Goal: Complete application form: Complete application form

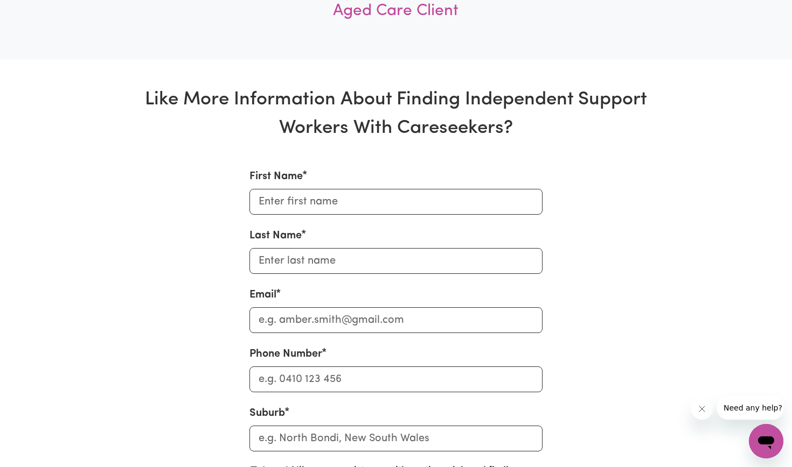
scroll to position [3519, 0]
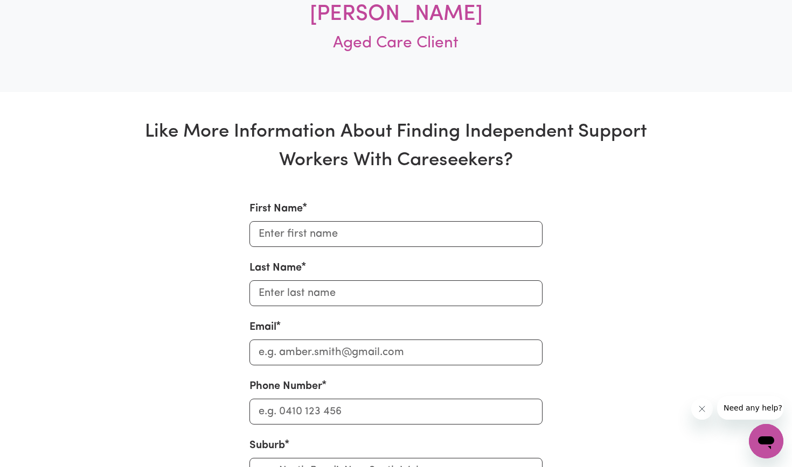
click at [422, 203] on div "First Name" at bounding box center [395, 224] width 293 height 46
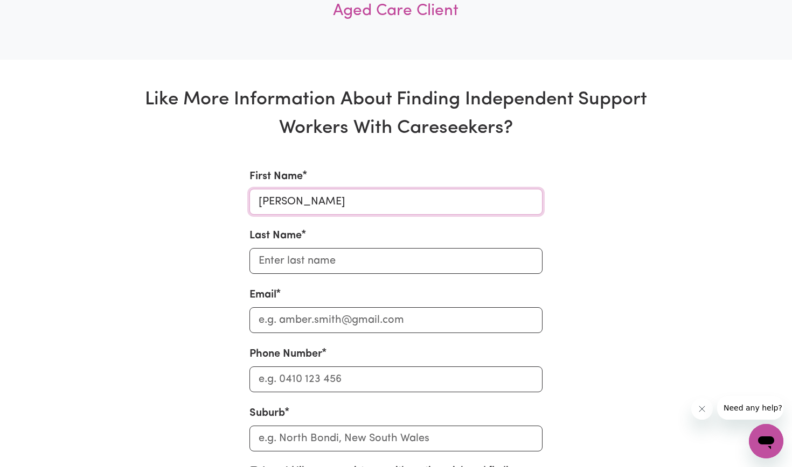
type input "[PERSON_NAME]"
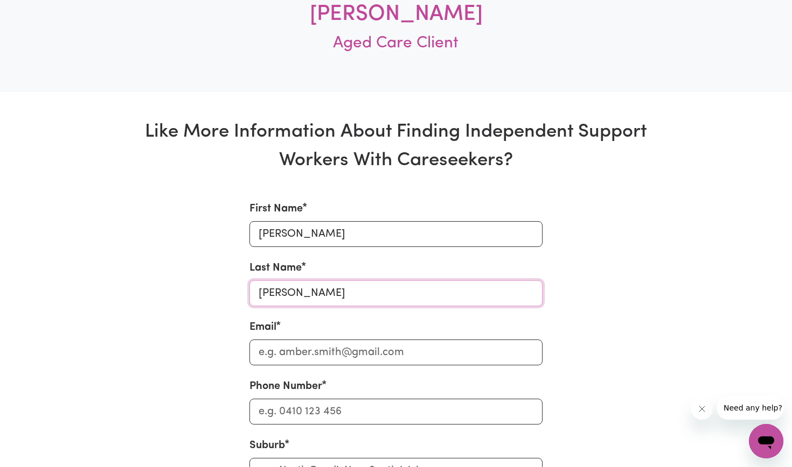
type input "[PERSON_NAME]"
type input "[EMAIL_ADDRESS][DOMAIN_NAME]"
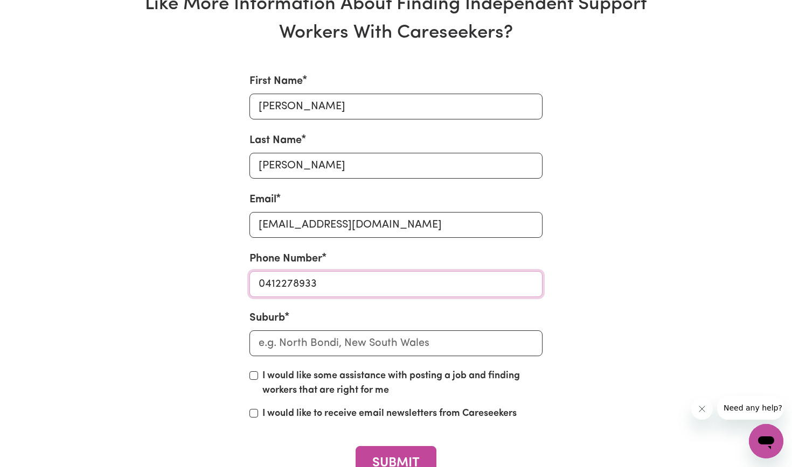
scroll to position [3626, 0]
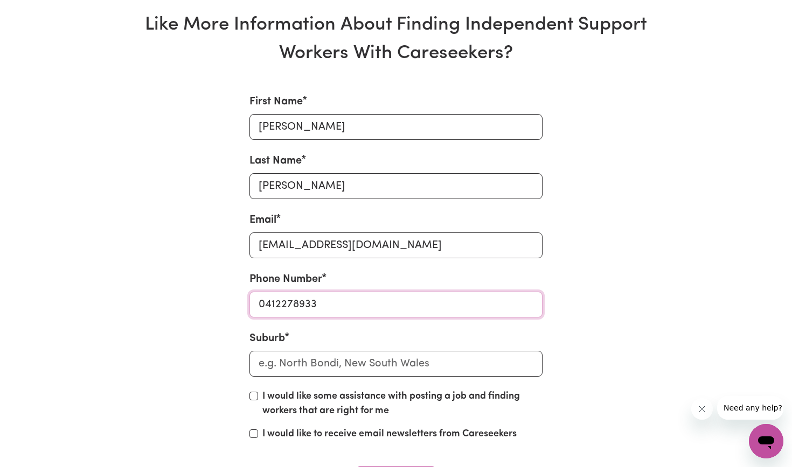
type input "0412278933"
click at [369, 331] on div "Suburb" at bounding box center [395, 354] width 293 height 46
click at [366, 351] on input "text" at bounding box center [395, 364] width 293 height 26
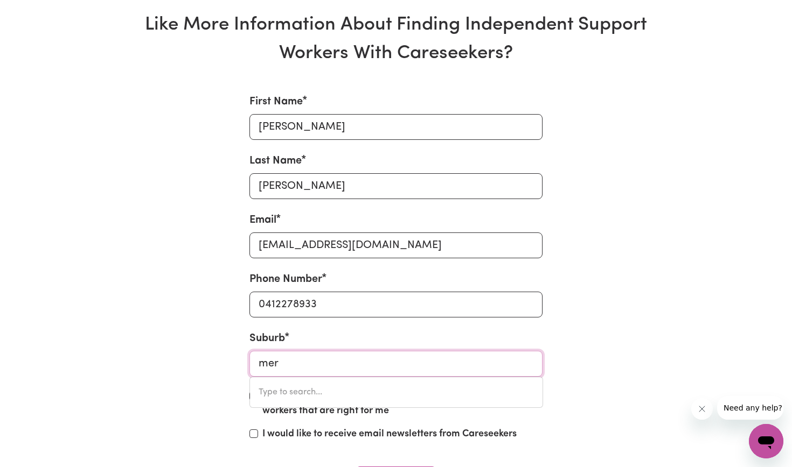
type input "merr"
type input "merrEDIN, [GEOGRAPHIC_DATA], 6415"
type input "mer"
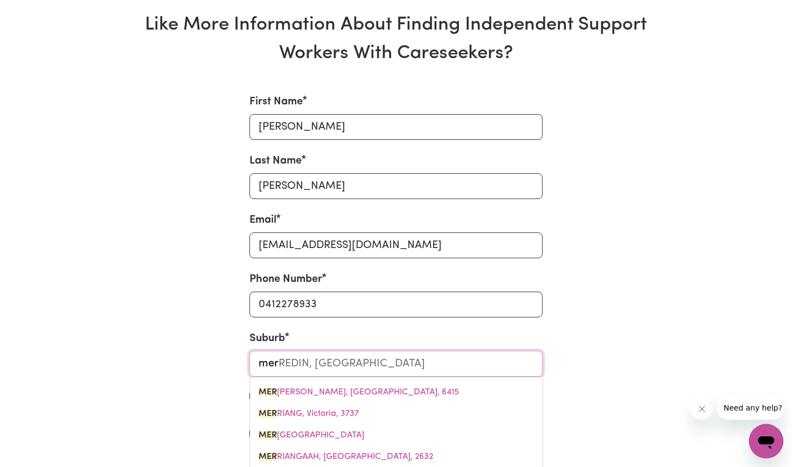
type input "[GEOGRAPHIC_DATA], [GEOGRAPHIC_DATA], 2388"
type input "me"
type input "m"
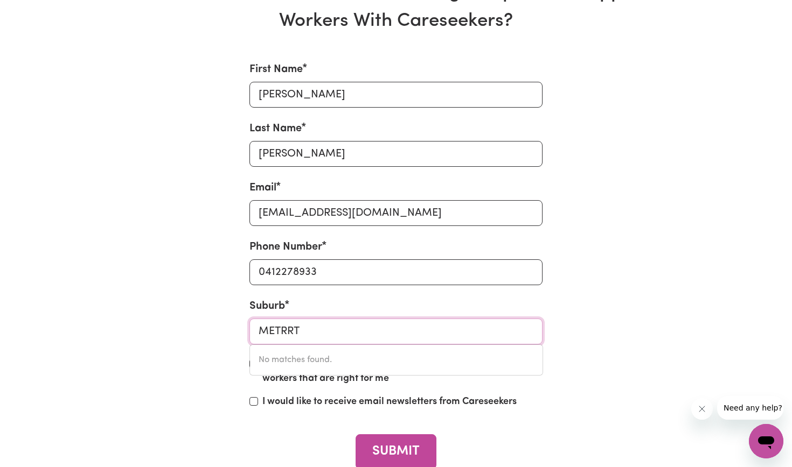
click at [328, 328] on input "METRRT" at bounding box center [395, 332] width 293 height 26
type input "MET"
type input "[PERSON_NAME], 3448"
type input "ME"
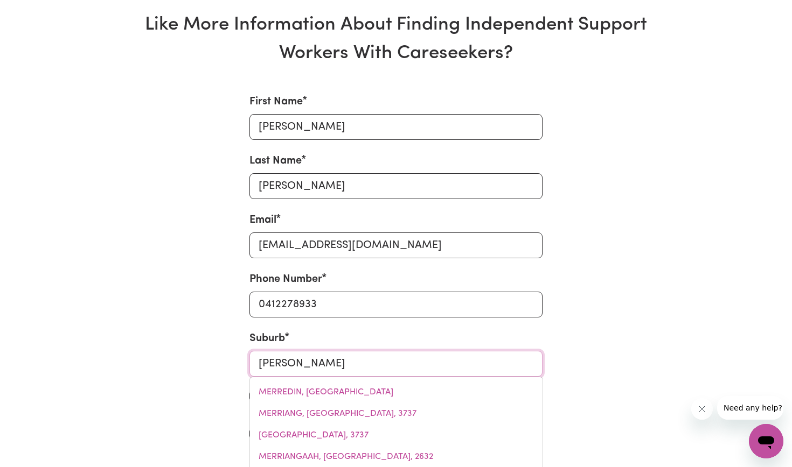
type input "MERRYLA"
type input "[GEOGRAPHIC_DATA], [GEOGRAPHIC_DATA], 2160"
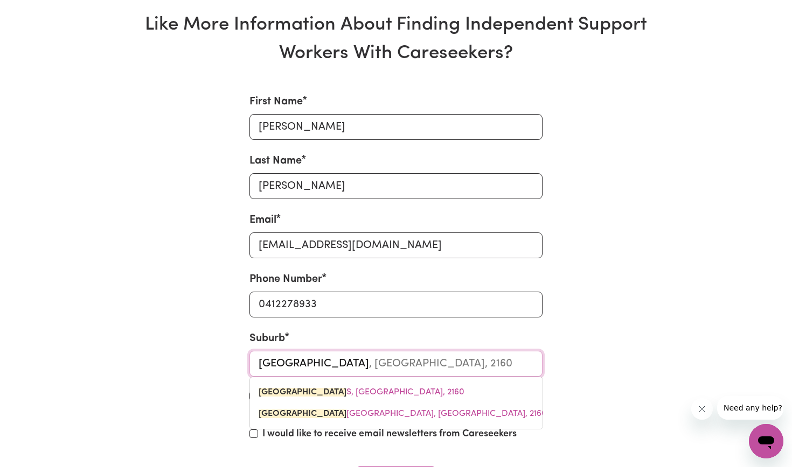
type input "MERRYLANDS"
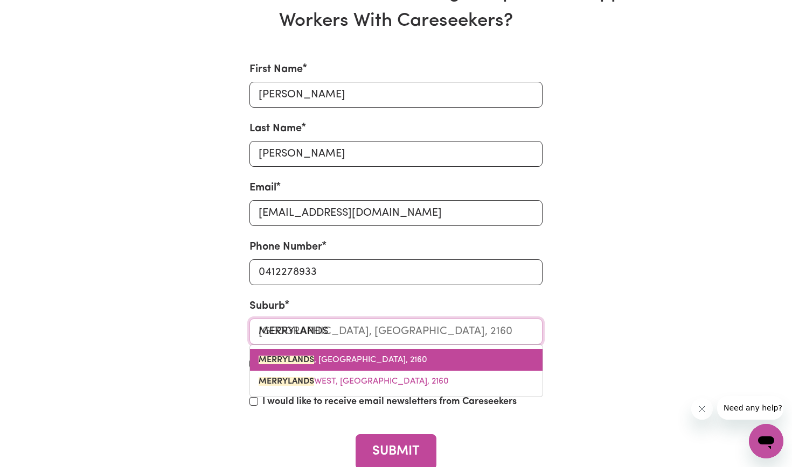
click at [299, 365] on link "[GEOGRAPHIC_DATA] , [GEOGRAPHIC_DATA], 2160" at bounding box center [396, 360] width 292 height 22
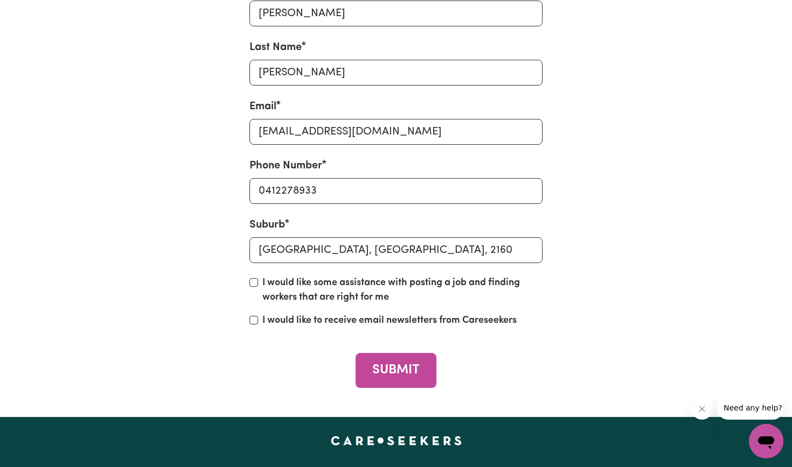
scroll to position [3739, 0]
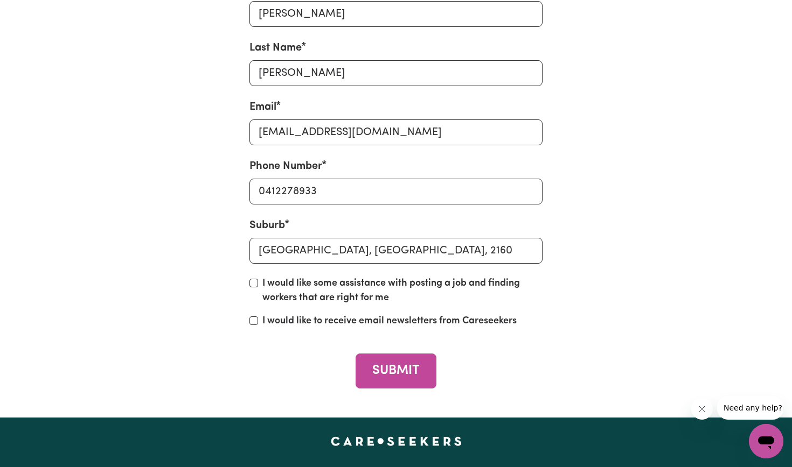
click at [257, 317] on input "I would like to receive email newsletters from Careseekers" at bounding box center [253, 321] width 9 height 9
checkbox input "true"
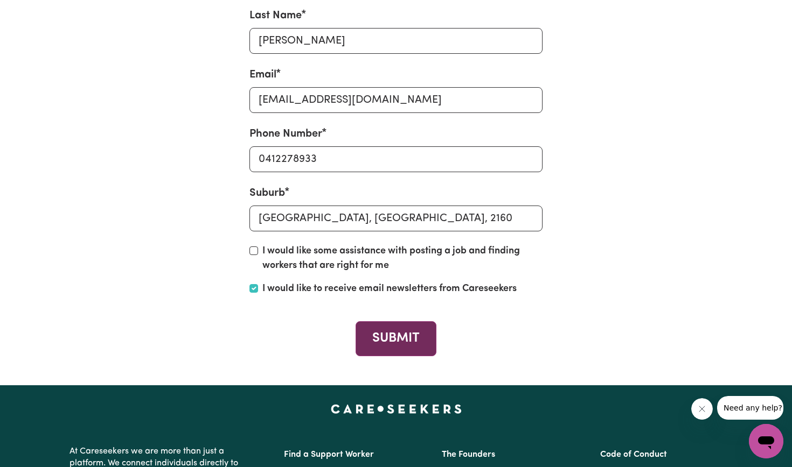
click at [411, 336] on button "SUBMIT" at bounding box center [395, 338] width 80 height 35
checkbox input "false"
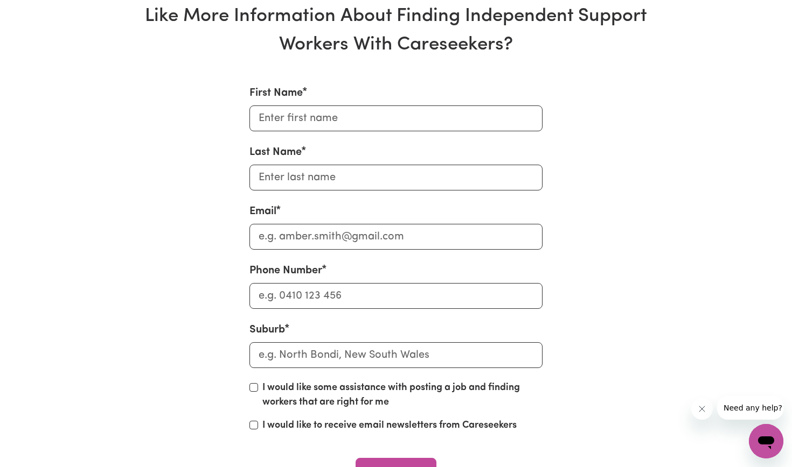
scroll to position [3634, 0]
click at [379, 459] on button "SUBMIT" at bounding box center [395, 476] width 80 height 35
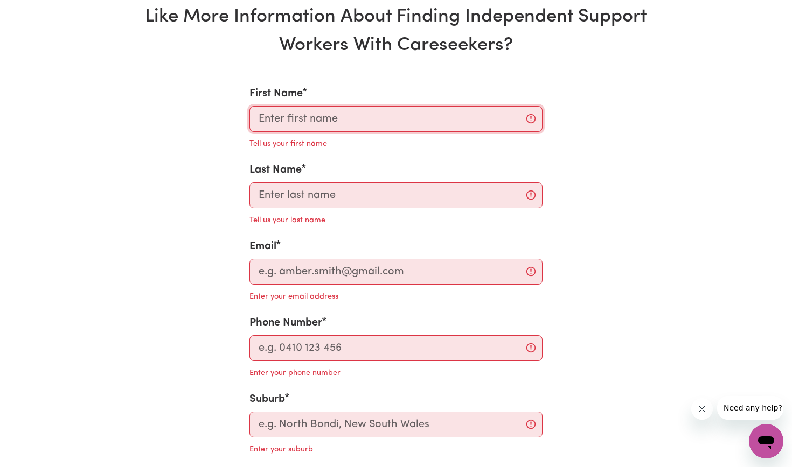
click at [405, 106] on input "First Name" at bounding box center [395, 119] width 293 height 26
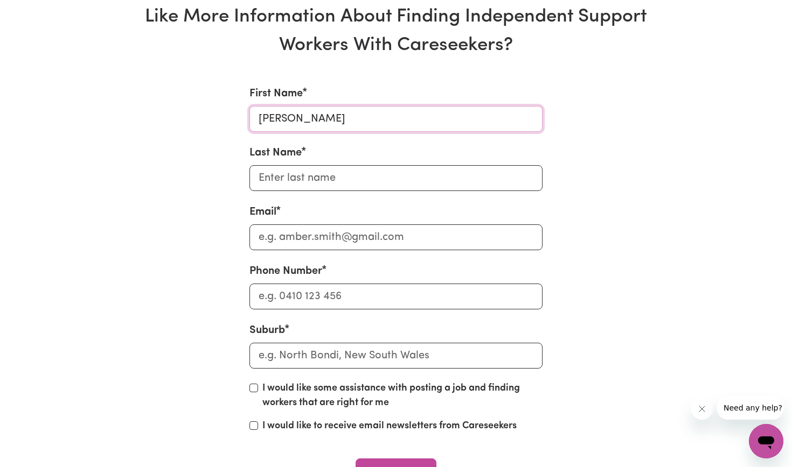
type input "[PERSON_NAME]"
click at [401, 165] on input "Last Name" at bounding box center [395, 178] width 293 height 26
type input "[PERSON_NAME]"
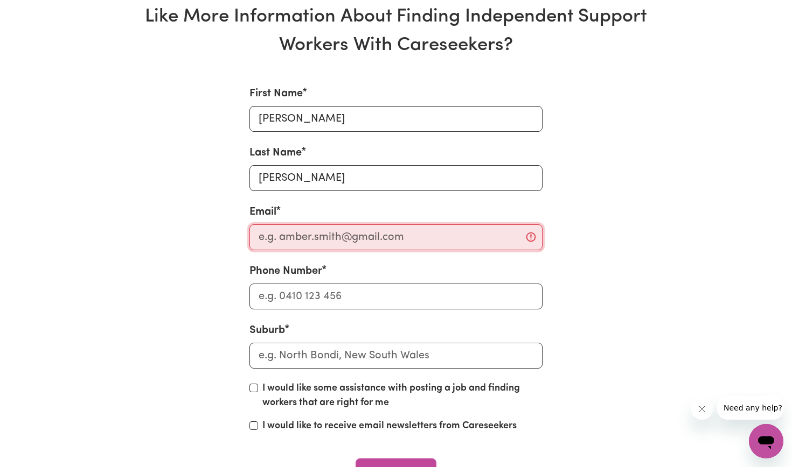
click at [349, 232] on input "Email" at bounding box center [395, 238] width 293 height 26
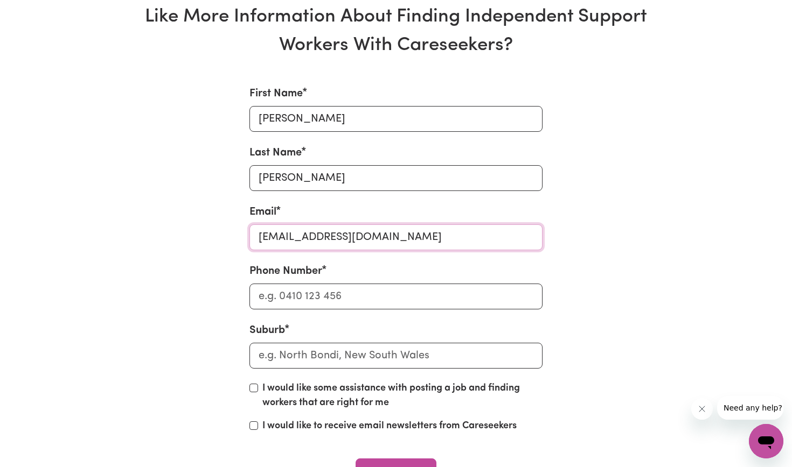
type input "[EMAIL_ADDRESS][DOMAIN_NAME]"
click at [311, 284] on input "Phone Number" at bounding box center [395, 297] width 293 height 26
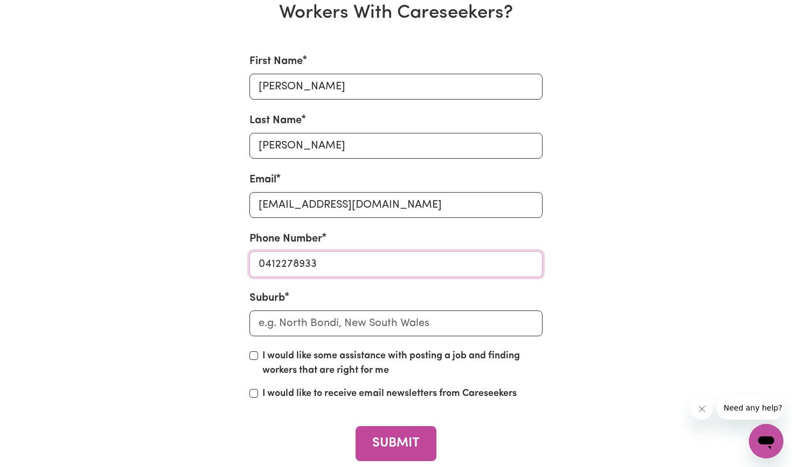
type input "0412278933"
click at [291, 328] on input "text" at bounding box center [395, 324] width 293 height 26
type input "mer"
type input "merRYLANDS, [GEOGRAPHIC_DATA], 2160"
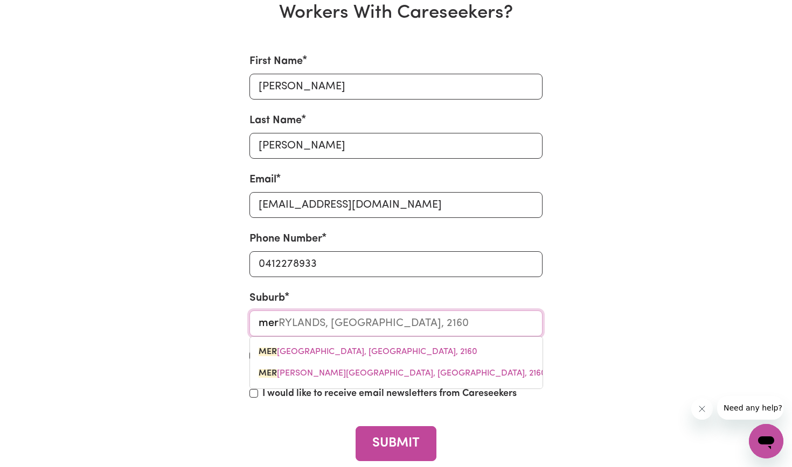
type input "merr"
type input "merrEDIN, [GEOGRAPHIC_DATA], 6415"
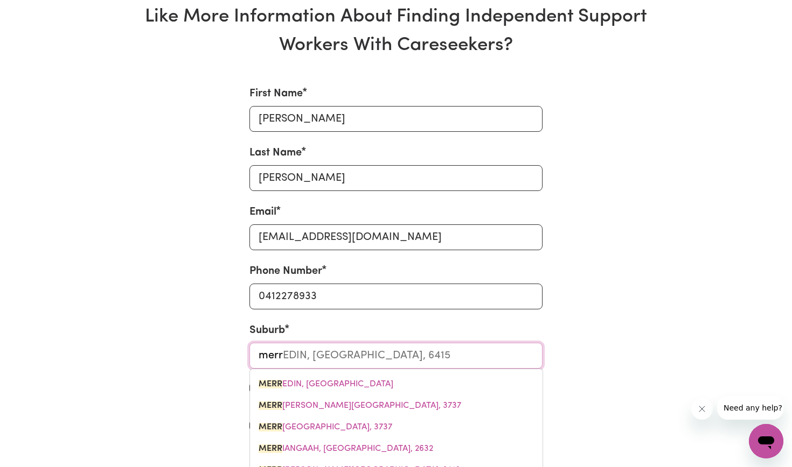
type input "merry"
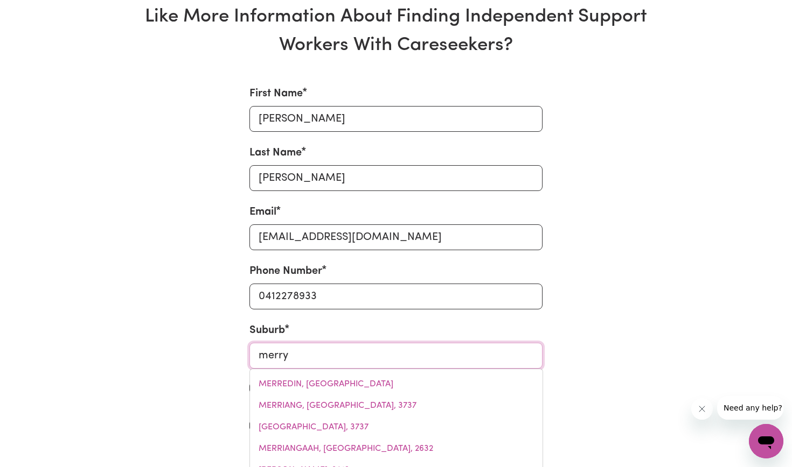
type input "[GEOGRAPHIC_DATA], [GEOGRAPHIC_DATA], 4854"
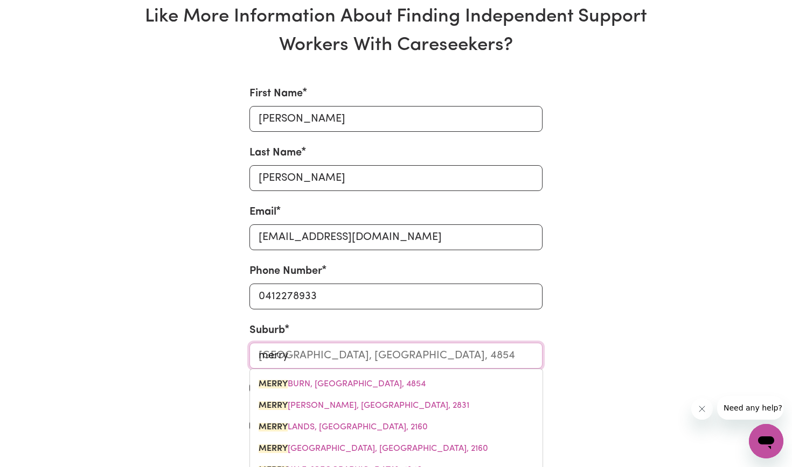
type input "[PERSON_NAME]"
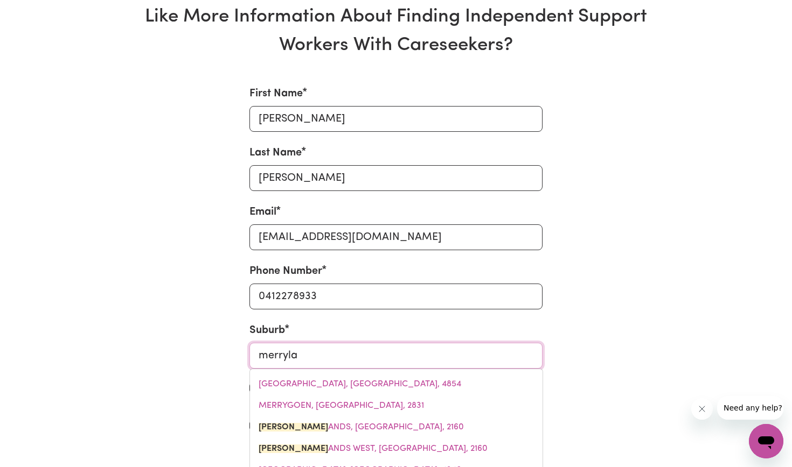
type input "merrylan"
type input "merrylanDS, [GEOGRAPHIC_DATA], 2160"
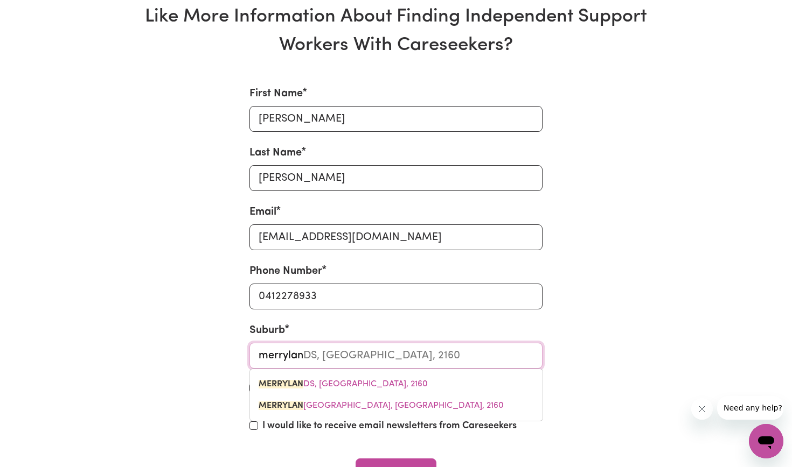
type input "merryland"
type input "merrylandS, [GEOGRAPHIC_DATA], 2160"
type input "merrylands"
type input "merrylands, [GEOGRAPHIC_DATA], 2160"
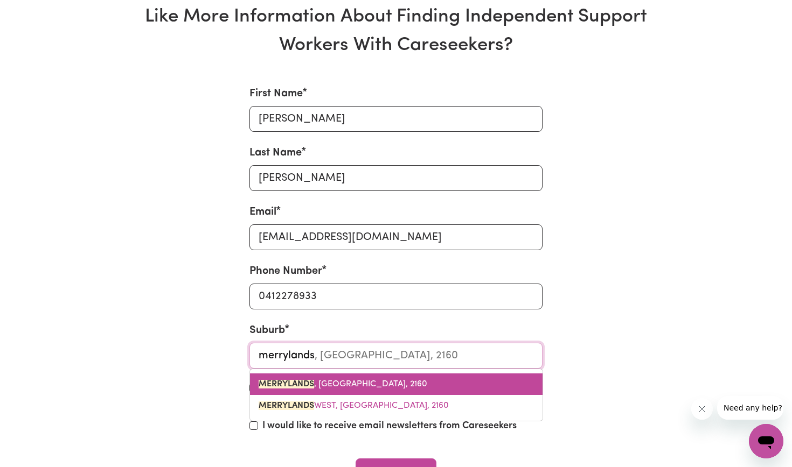
click at [324, 374] on link "[GEOGRAPHIC_DATA] , [GEOGRAPHIC_DATA], 2160" at bounding box center [396, 385] width 292 height 22
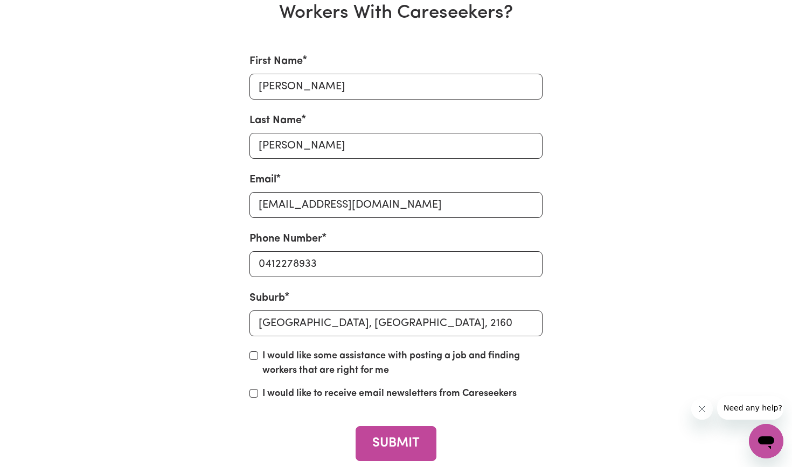
click at [257, 357] on input "I would like some assistance with posting a job and finding workers that are ri…" at bounding box center [253, 356] width 9 height 9
checkbox input "true"
click at [256, 389] on input "I would like to receive email newsletters from Careseekers" at bounding box center [253, 393] width 9 height 9
checkbox input "true"
click at [400, 449] on button "SUBMIT" at bounding box center [395, 443] width 80 height 35
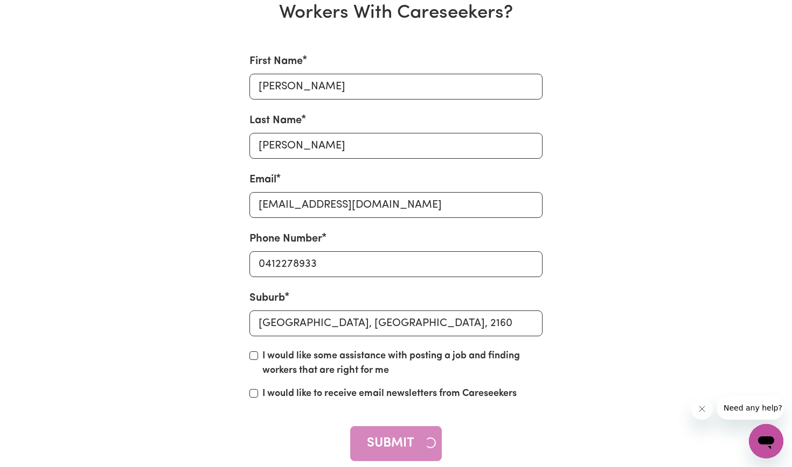
checkbox input "false"
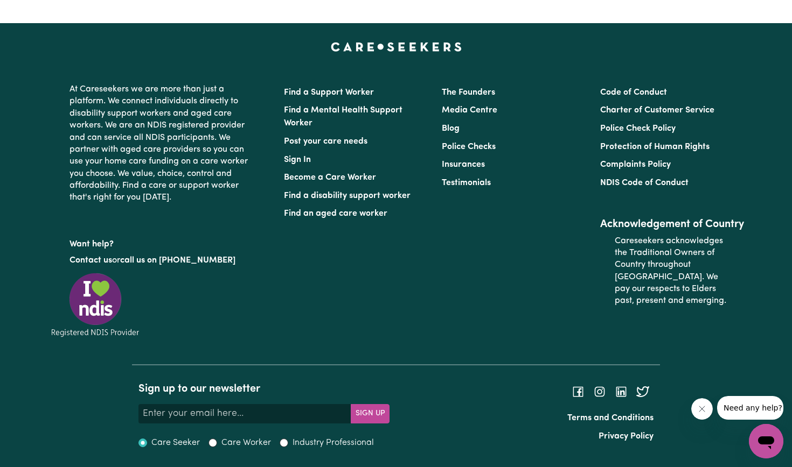
scroll to position [4183, 0]
click at [247, 404] on input "Your email address" at bounding box center [244, 413] width 213 height 19
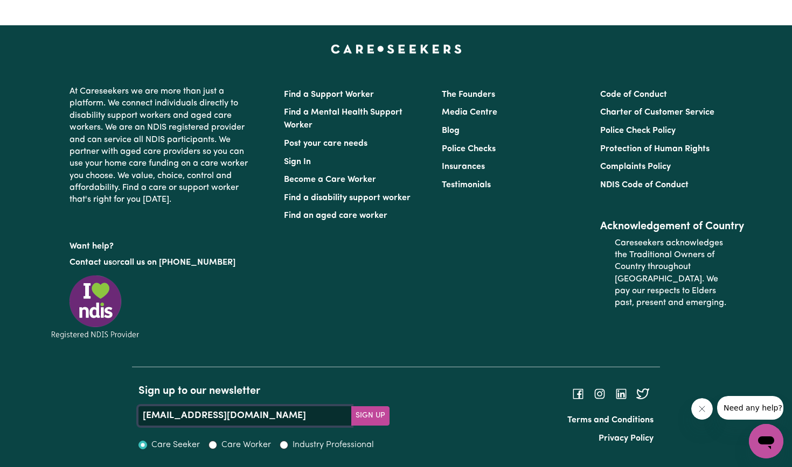
scroll to position [4099, 0]
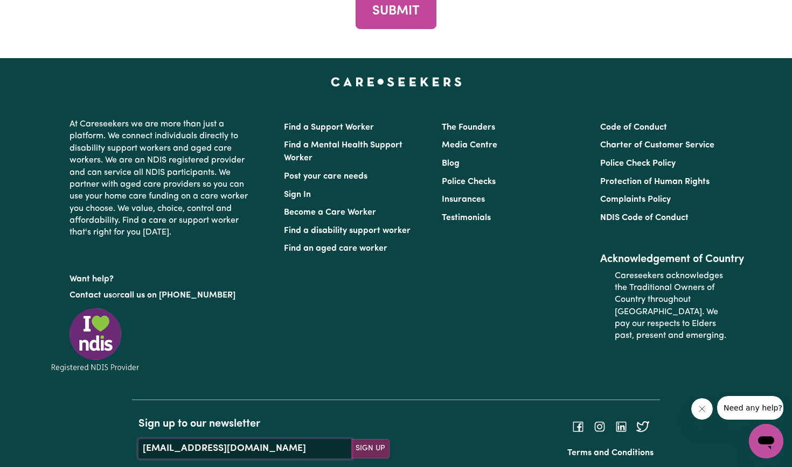
type input "[EMAIL_ADDRESS][DOMAIN_NAME]"
click at [379, 418] on section "Sign up to our newsletter Your email address [EMAIL_ADDRESS][DOMAIN_NAME] Sign …" at bounding box center [263, 452] width 251 height 68
click at [376, 439] on button "Sign Up" at bounding box center [370, 448] width 39 height 19
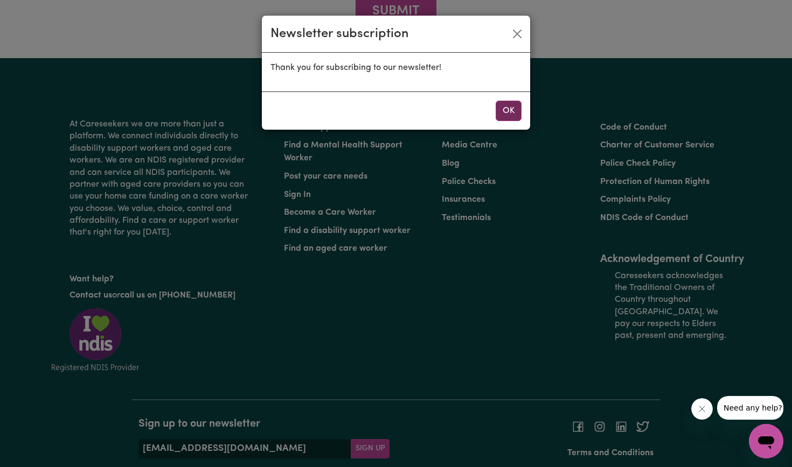
click at [508, 106] on button "OK" at bounding box center [508, 111] width 26 height 20
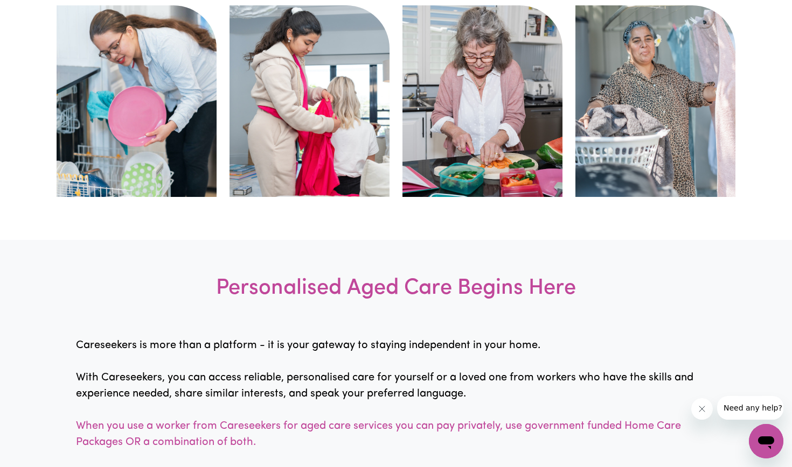
scroll to position [522, 0]
